Goal: Task Accomplishment & Management: Manage account settings

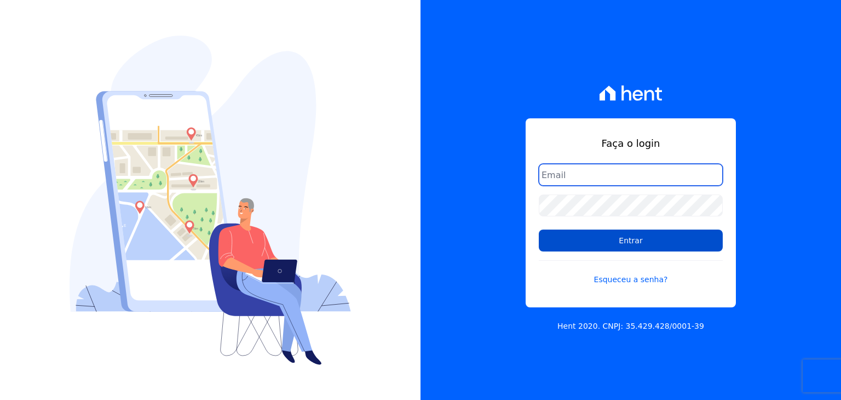
type input "matheussousa@construtoravitale.com.br"
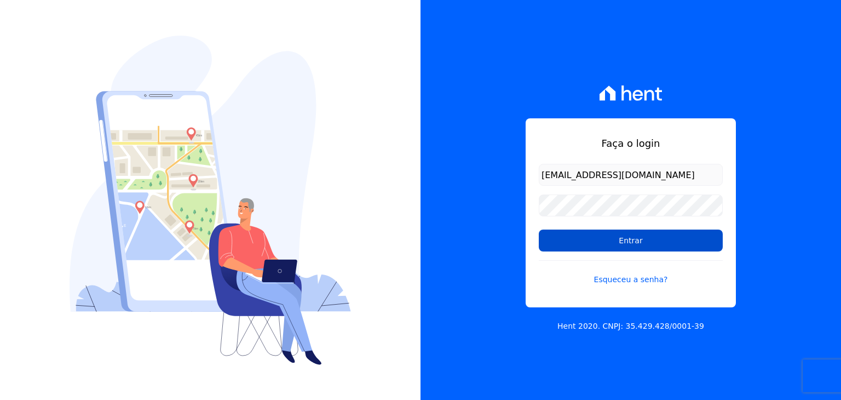
click at [606, 234] on input "Entrar" at bounding box center [631, 240] width 184 height 22
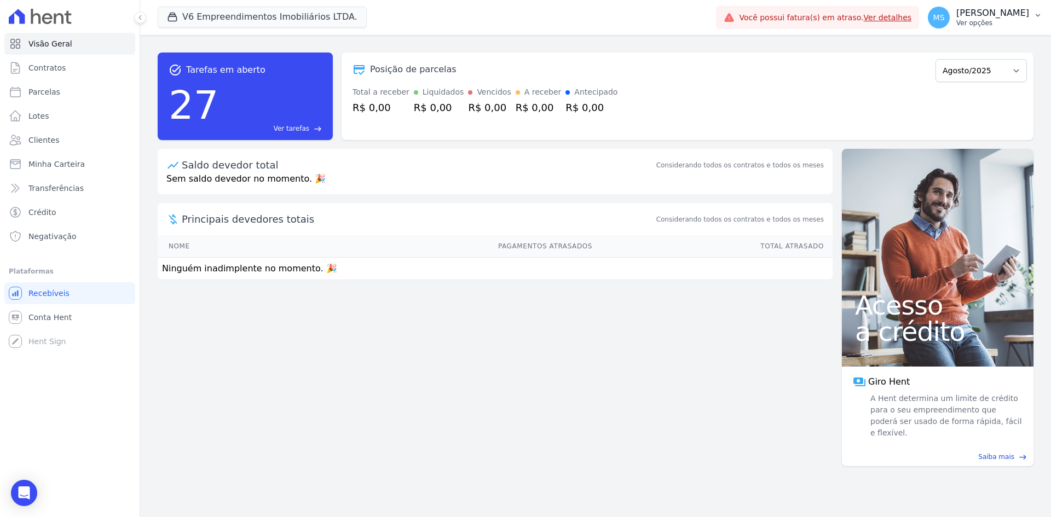
click at [840, 5] on button "[PERSON_NAME] Ver opções" at bounding box center [985, 17] width 132 height 31
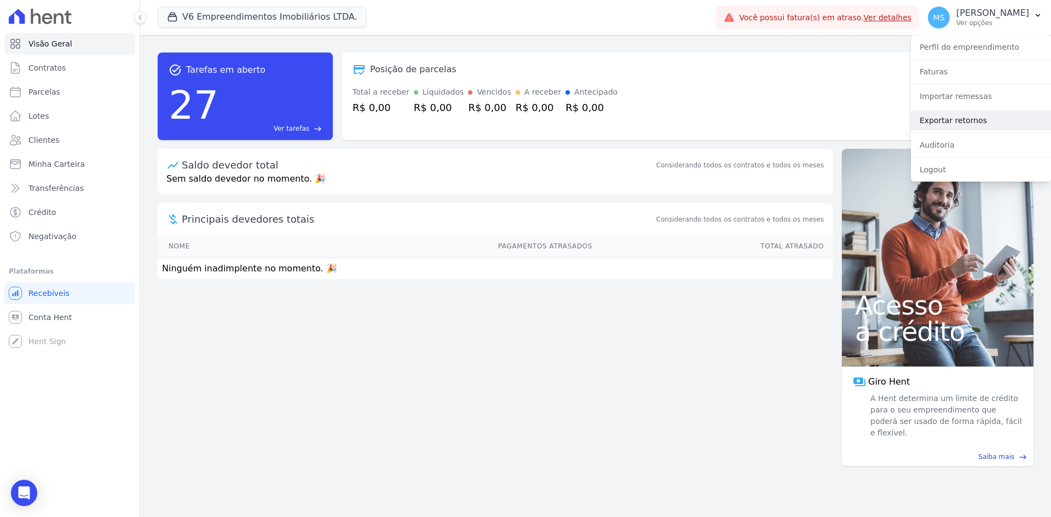
click at [840, 119] on link "Exportar retornos" at bounding box center [981, 121] width 140 height 20
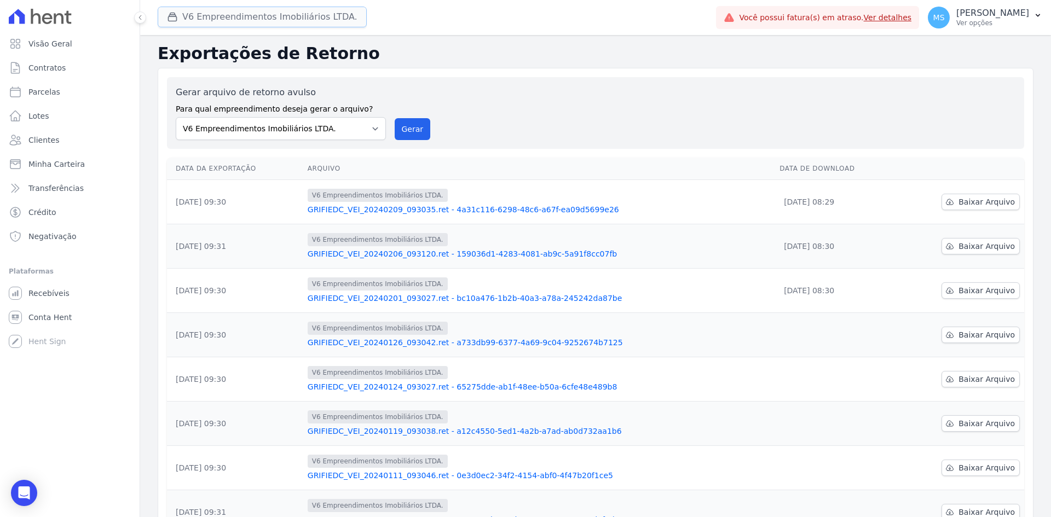
click at [211, 15] on button "V6 Empreendimentos Imobiliários LTDA." at bounding box center [262, 17] width 209 height 21
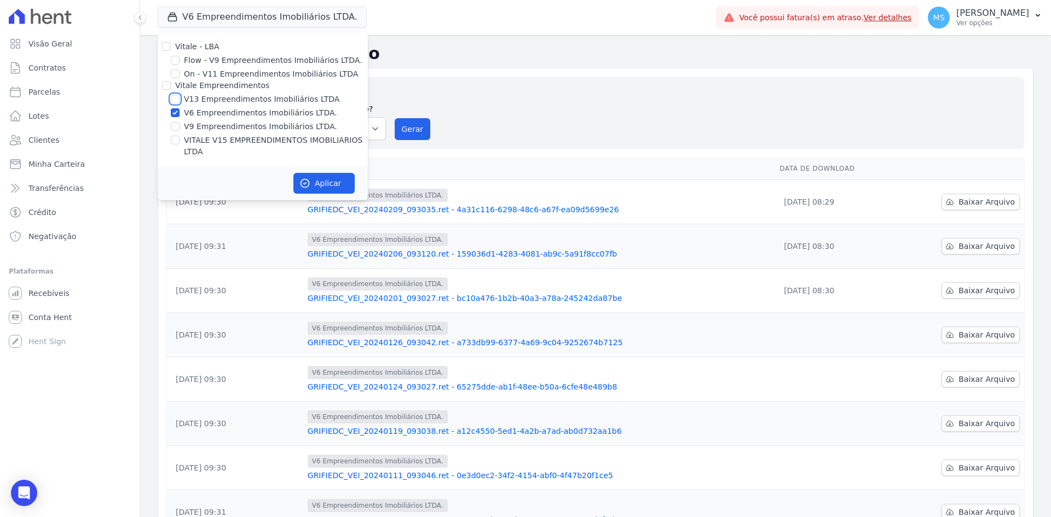
click at [175, 95] on input "V13 Empreendimentos Imobiliários LTDA" at bounding box center [175, 99] width 9 height 9
checkbox input "true"
click at [175, 109] on input "V6 Empreendimentos Imobiliários LTDA." at bounding box center [175, 112] width 9 height 9
checkbox input "false"
click at [178, 142] on input "VITALE V15 EMPREENDIMENTOS IMOBILIARIOS LTDA" at bounding box center [175, 140] width 9 height 9
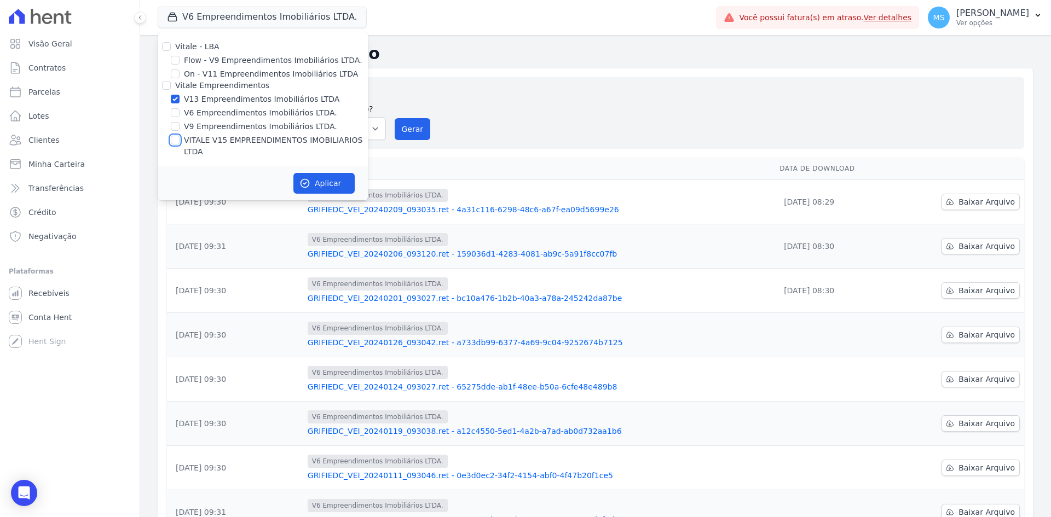
checkbox input "true"
click at [314, 184] on div "Aplicar" at bounding box center [263, 183] width 210 height 34
click at [317, 175] on button "Aplicar" at bounding box center [323, 183] width 61 height 21
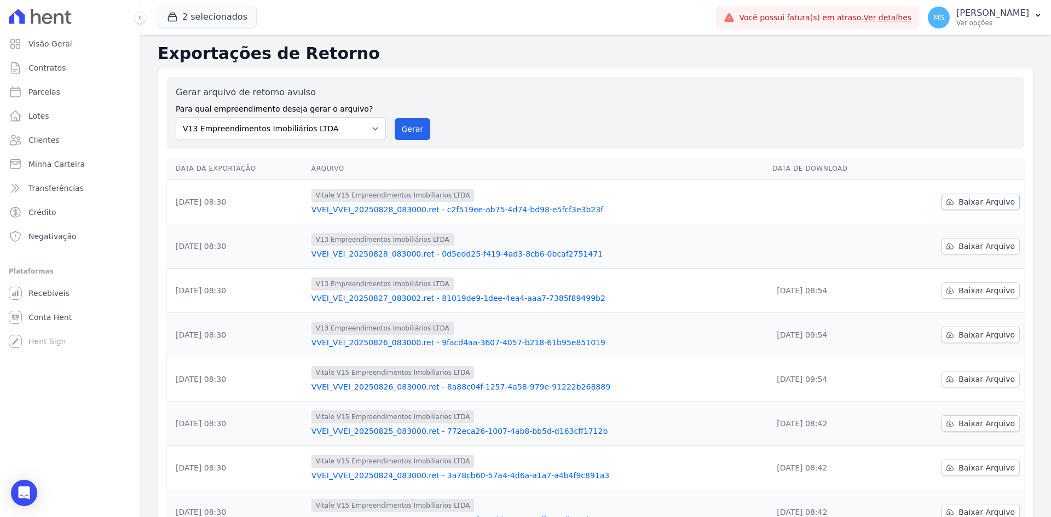
click at [840, 200] on span "Baixar Arquivo" at bounding box center [986, 202] width 56 height 11
click at [840, 247] on span "Baixar Arquivo" at bounding box center [986, 246] width 56 height 11
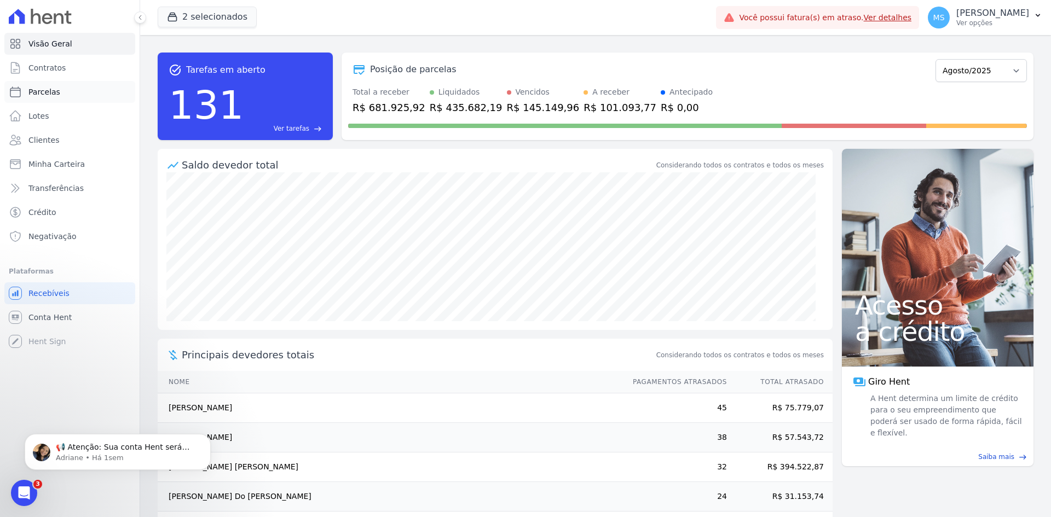
click at [60, 91] on link "Parcelas" at bounding box center [69, 92] width 131 height 22
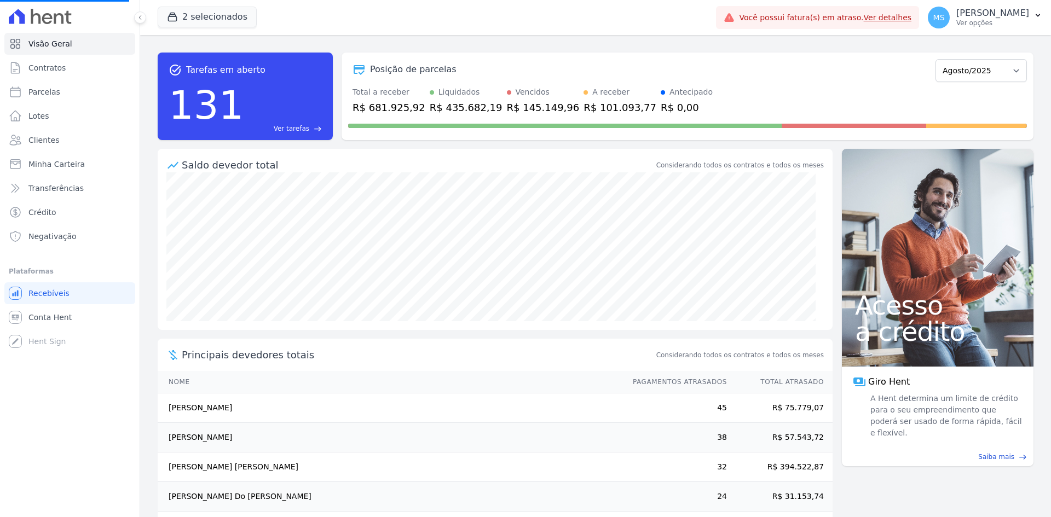
select select
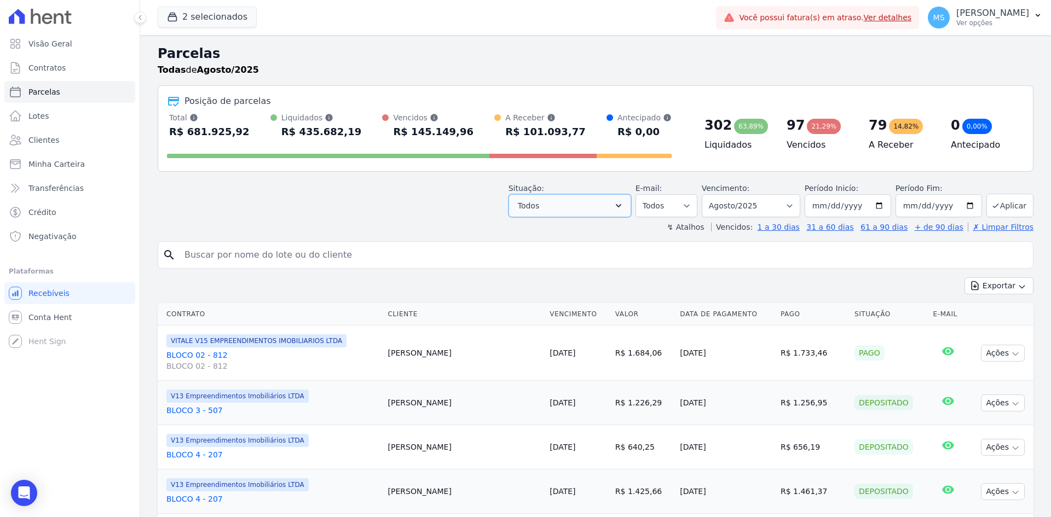
click at [576, 210] on button "Todos" at bounding box center [569, 205] width 123 height 23
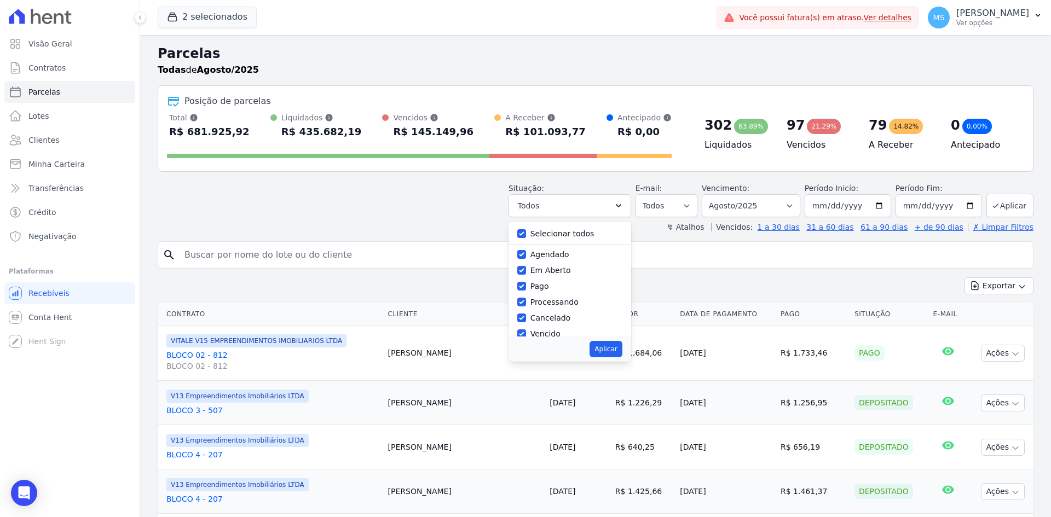
click at [549, 239] on div "Selecionar todos" at bounding box center [562, 233] width 64 height 11
click at [547, 235] on label "Selecionar todos" at bounding box center [562, 233] width 64 height 9
click at [526, 235] on input "Selecionar todos" at bounding box center [521, 233] width 9 height 9
checkbox input "false"
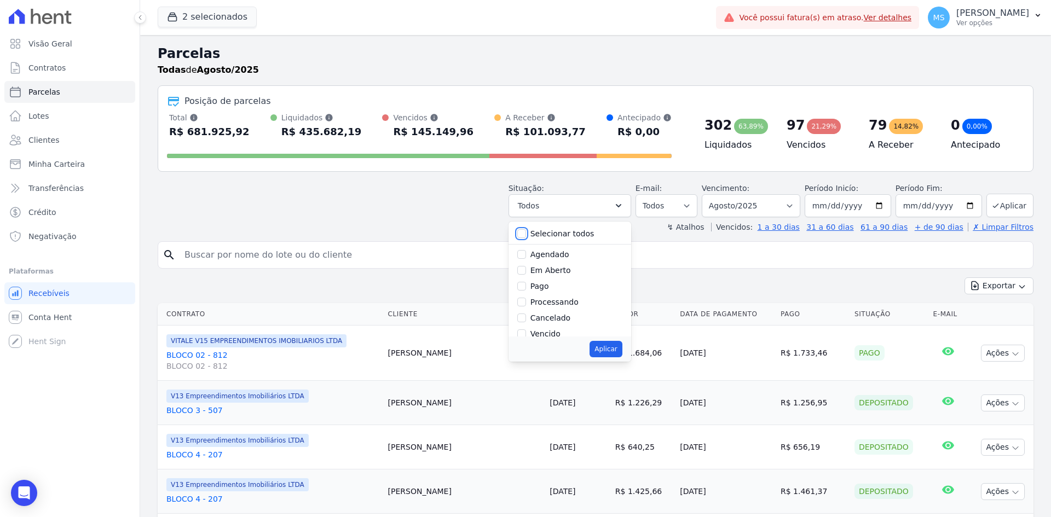
checkbox input "false"
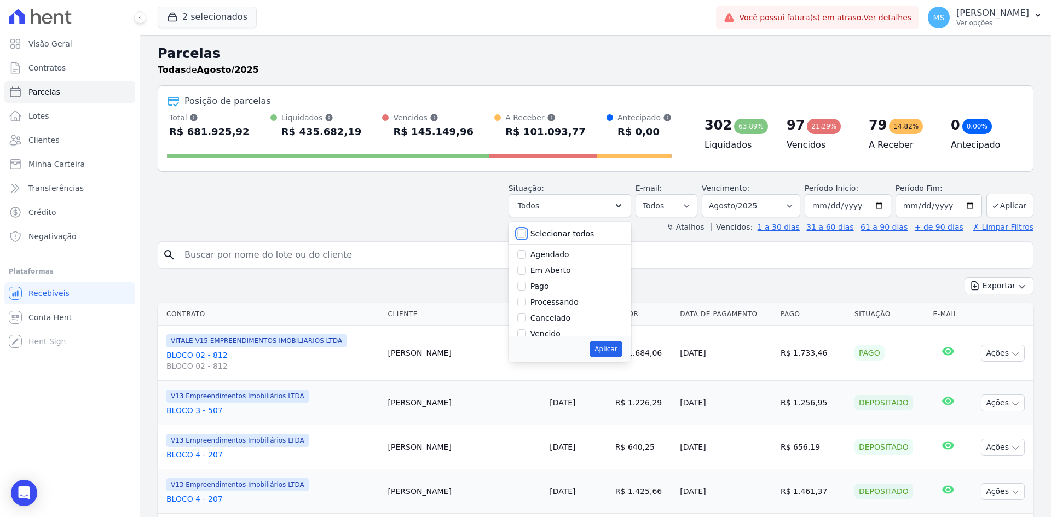
checkbox input "false"
click at [548, 282] on label "Pago" at bounding box center [539, 286] width 19 height 9
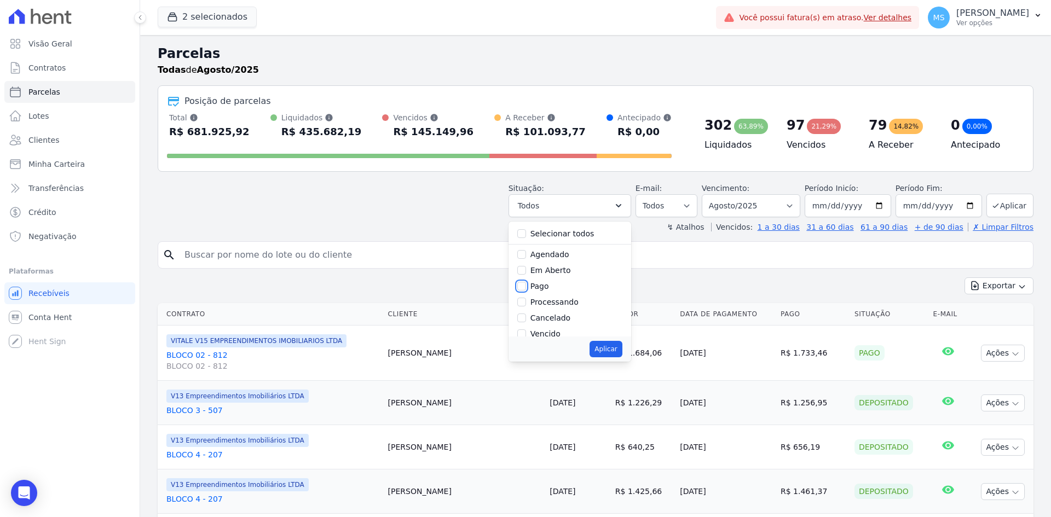
click at [526, 282] on input "Pago" at bounding box center [521, 286] width 9 height 9
checkbox input "true"
click at [567, 304] on label "Processando" at bounding box center [554, 302] width 48 height 9
click at [526, 304] on input "Processando" at bounding box center [521, 302] width 9 height 9
checkbox input "true"
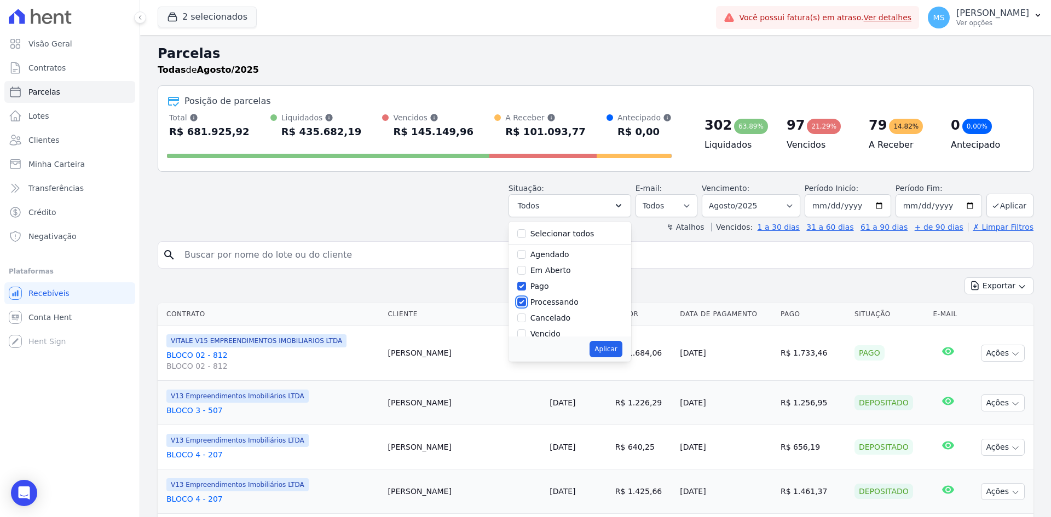
scroll to position [55, 0]
click at [565, 292] on label "Transferindo" at bounding box center [554, 295] width 48 height 9
click at [526, 292] on input "Transferindo" at bounding box center [521, 295] width 9 height 9
checkbox input "true"
click at [565, 310] on label "Depositado" at bounding box center [552, 311] width 44 height 9
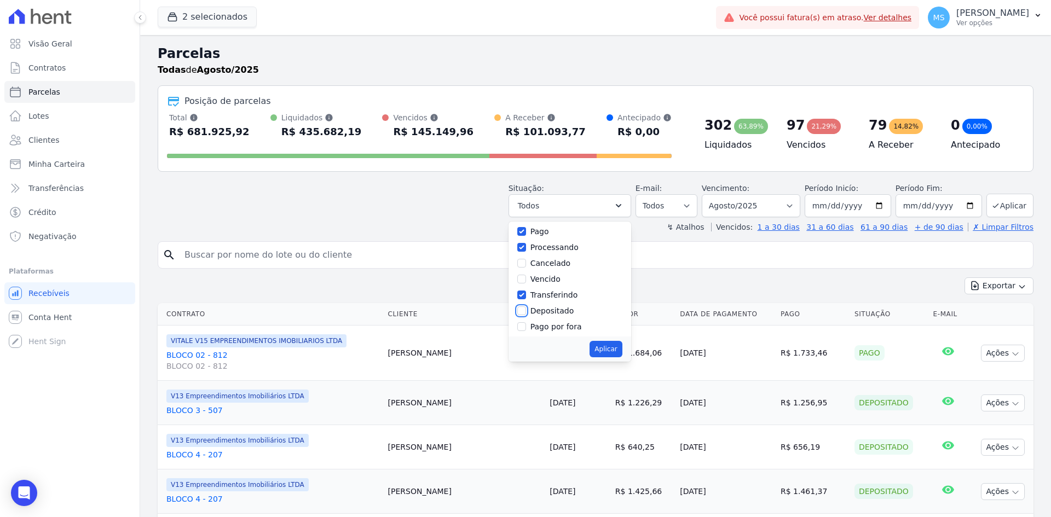
click at [526, 310] on input "Depositado" at bounding box center [521, 311] width 9 height 9
checkbox input "true"
click at [607, 355] on button "Aplicar" at bounding box center [606, 349] width 32 height 16
select select "paid"
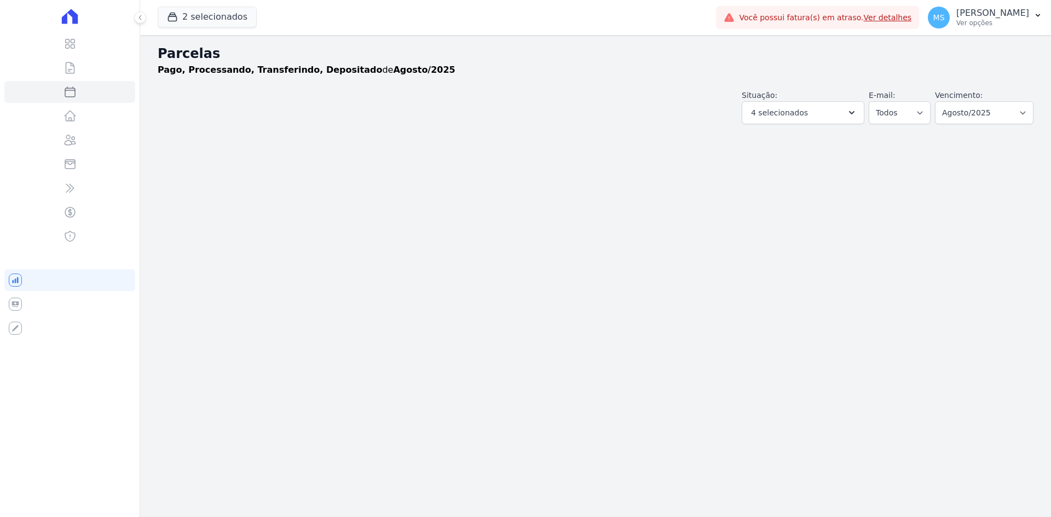
select select
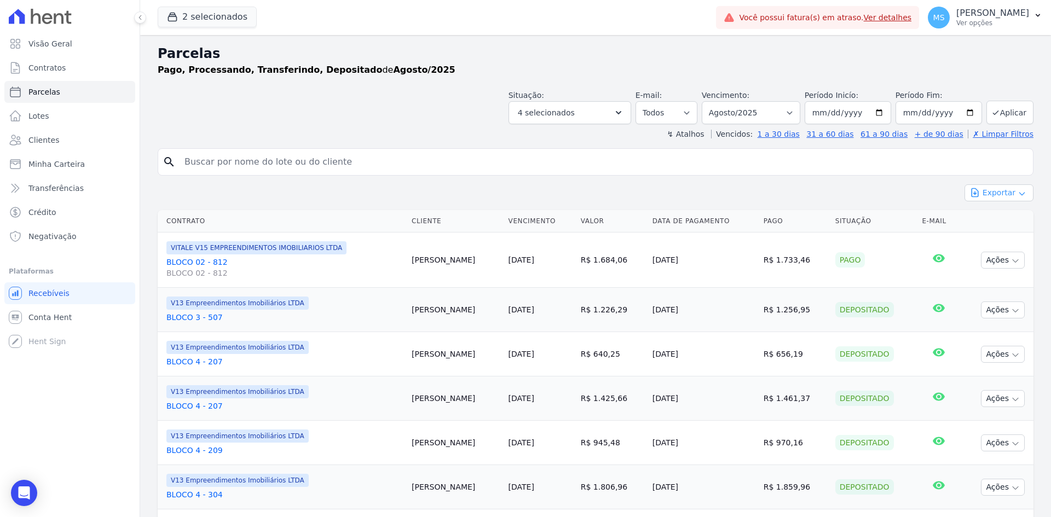
click at [982, 196] on button "Exportar" at bounding box center [998, 192] width 69 height 17
click at [975, 241] on span "Exportar CSV" at bounding box center [998, 237] width 58 height 11
